Goal: Task Accomplishment & Management: Manage account settings

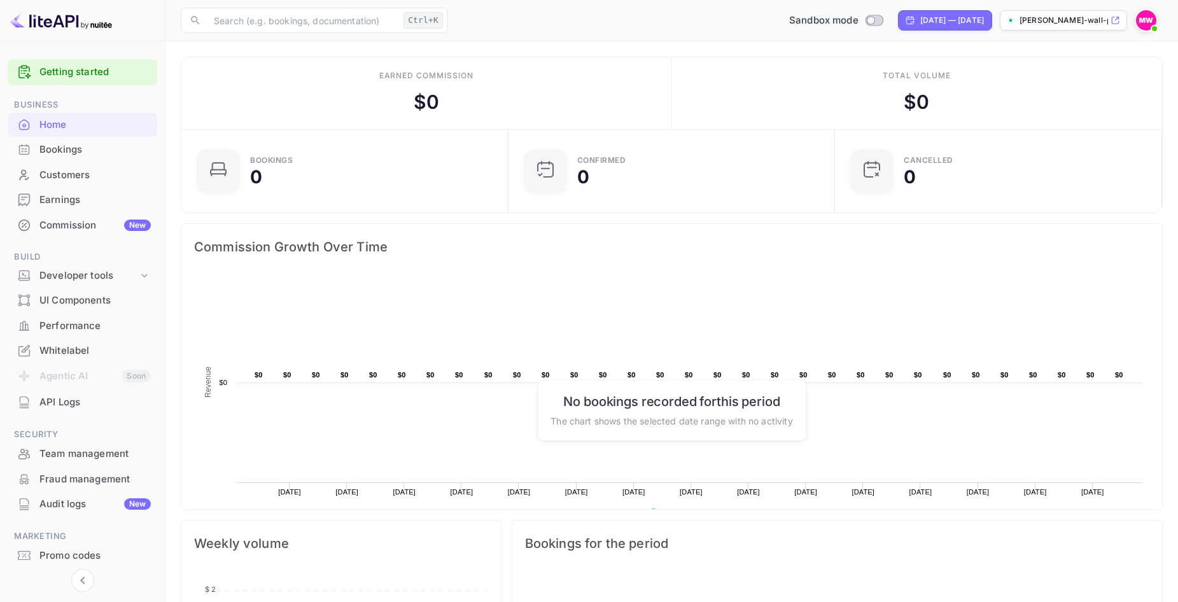
scroll to position [197, 309]
click at [83, 302] on div "UI Components" at bounding box center [94, 300] width 111 height 15
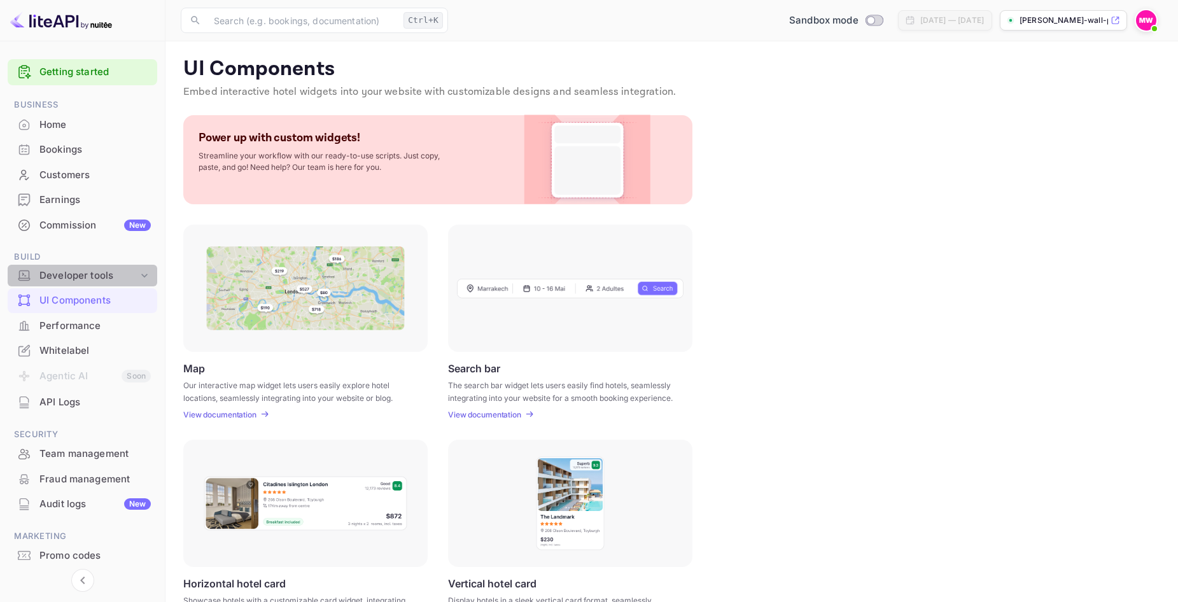
click at [82, 276] on div "Developer tools" at bounding box center [88, 276] width 99 height 15
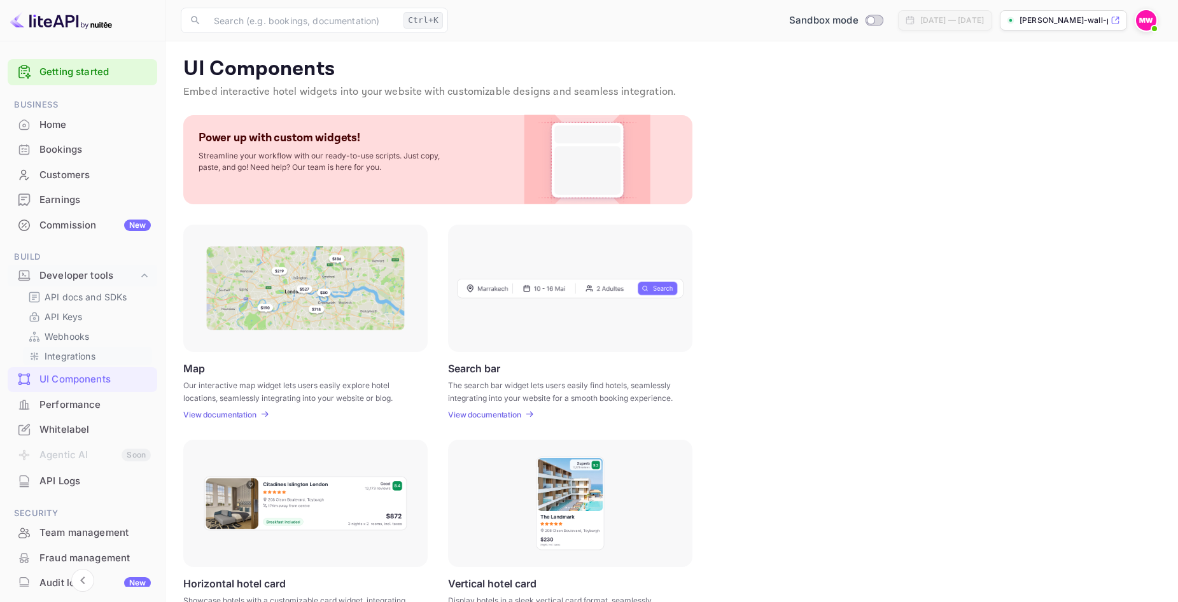
click at [88, 354] on p "Integrations" at bounding box center [70, 355] width 51 height 13
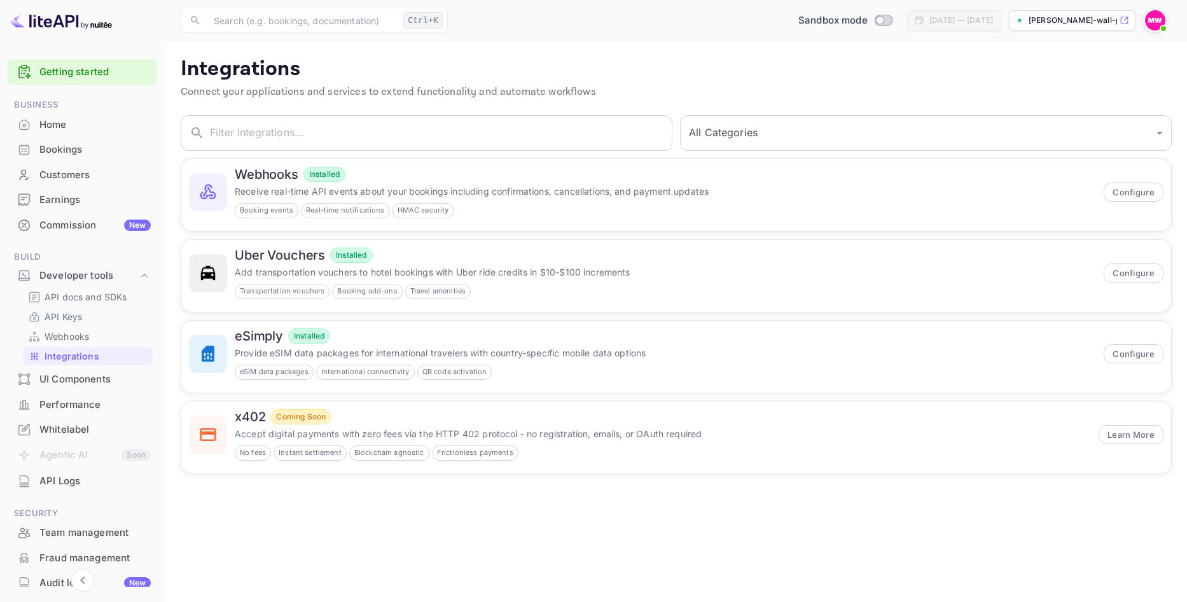
click at [83, 319] on link "API Keys" at bounding box center [87, 316] width 119 height 13
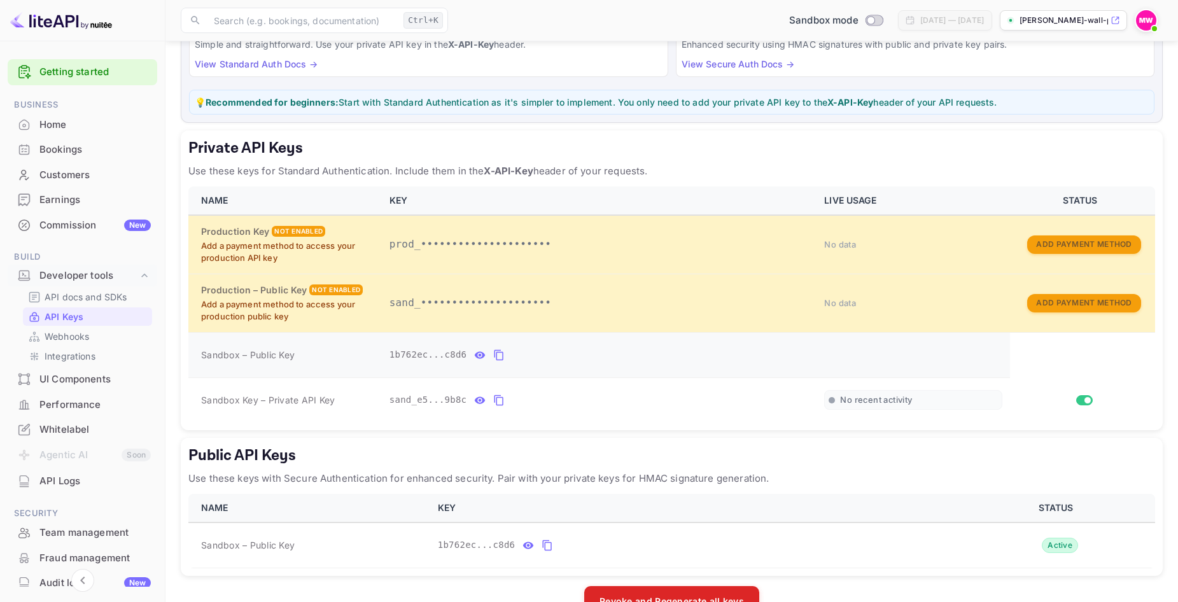
scroll to position [162, 0]
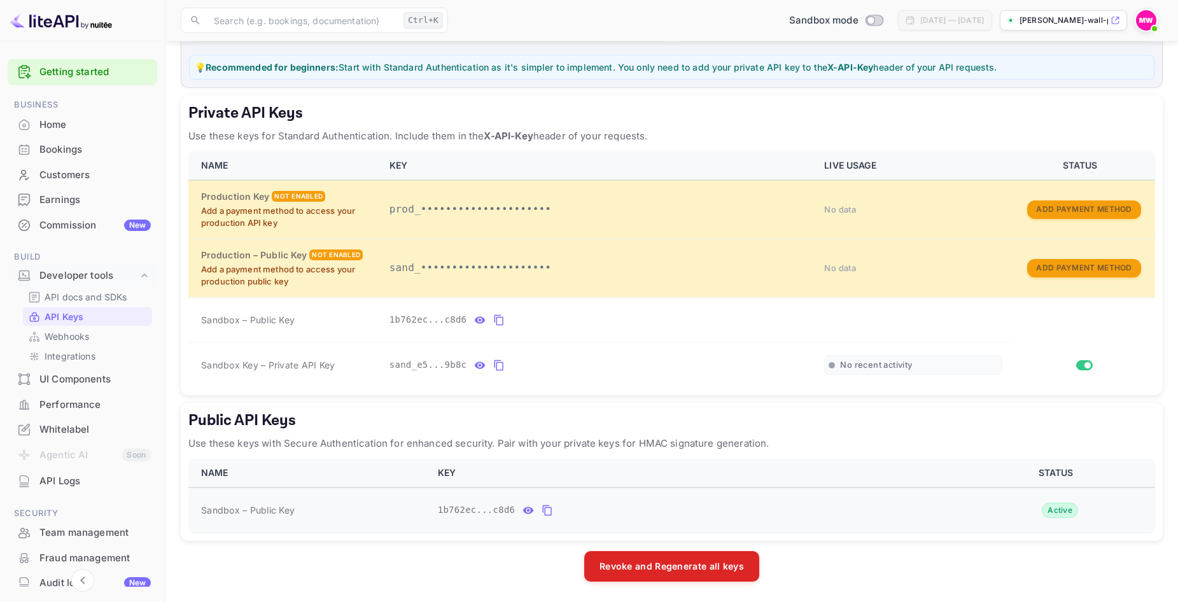
click at [524, 512] on icon "public api keys table" at bounding box center [527, 510] width 11 height 15
click at [76, 295] on p "API docs and SDKs" at bounding box center [86, 296] width 83 height 13
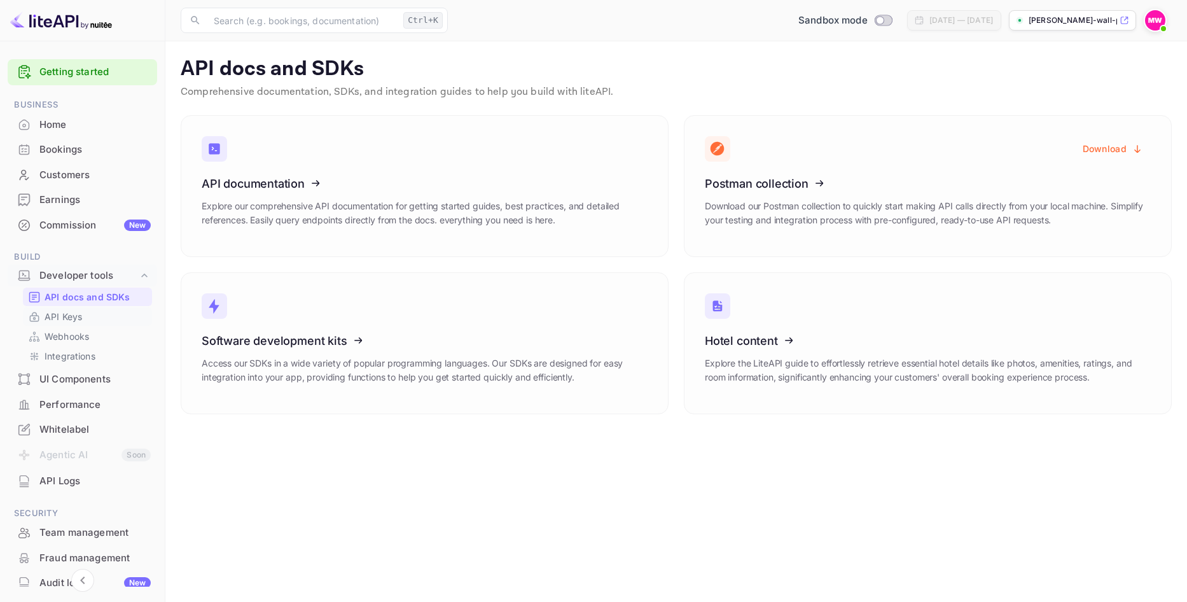
click at [67, 317] on p "API Keys" at bounding box center [64, 316] width 38 height 13
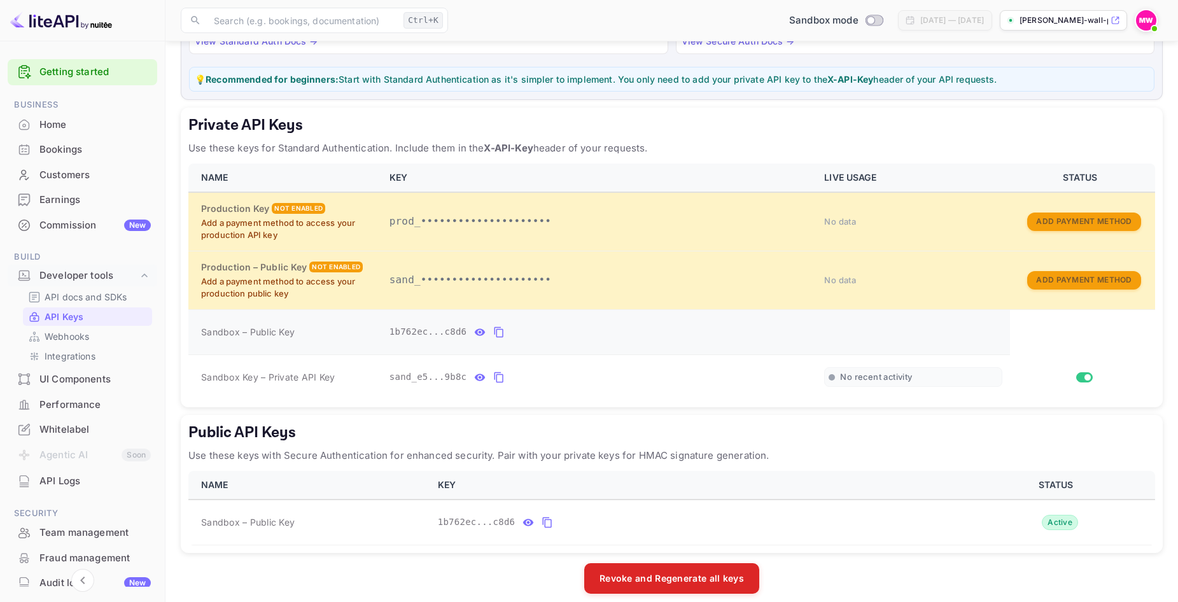
scroll to position [162, 0]
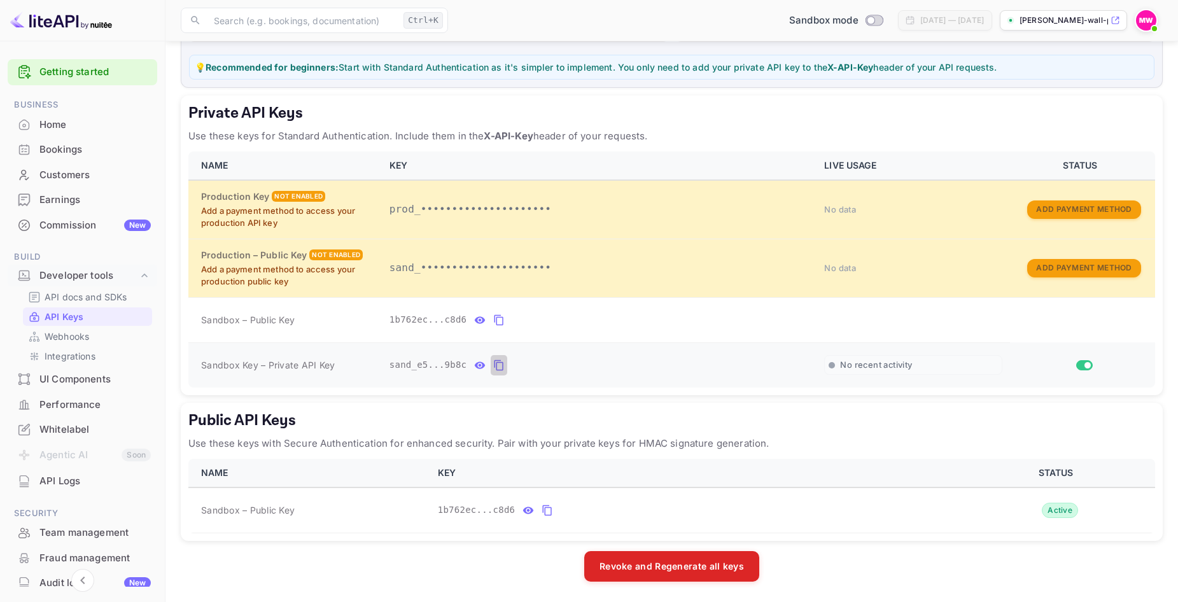
click at [493, 365] on icon "private api keys table" at bounding box center [498, 365] width 11 height 15
